Goal: Transaction & Acquisition: Purchase product/service

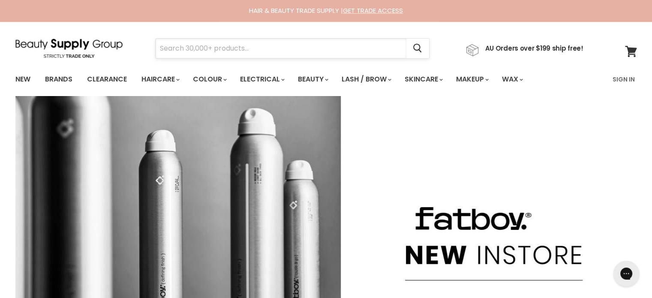
click at [255, 47] on input "Search" at bounding box center [281, 49] width 251 height 20
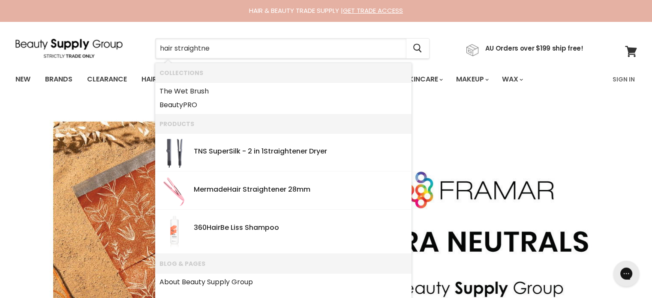
type input "hair straightner"
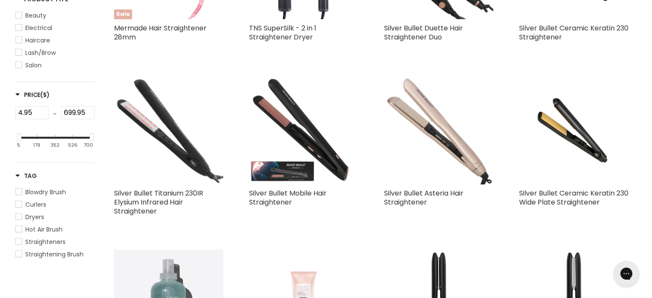
scroll to position [300, 0]
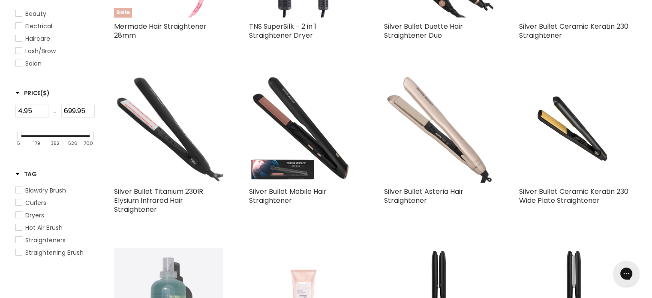
click at [445, 133] on img "Main content" at bounding box center [438, 127] width 109 height 109
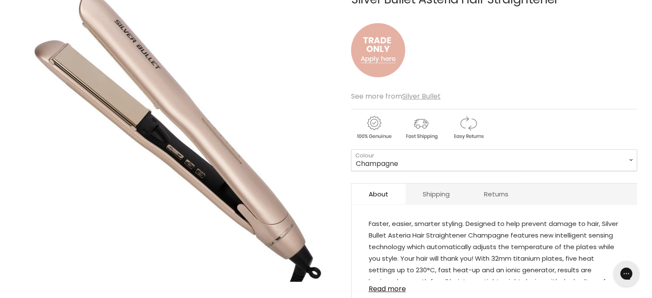
scroll to position [86, 0]
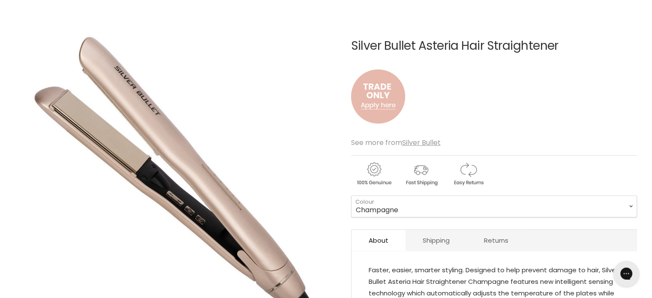
click at [380, 104] on img "Main content" at bounding box center [378, 96] width 54 height 71
